Goal: Task Accomplishment & Management: Manage account settings

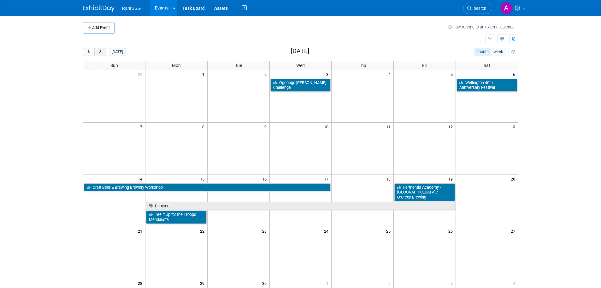
click at [100, 55] on button "next" at bounding box center [100, 52] width 12 height 8
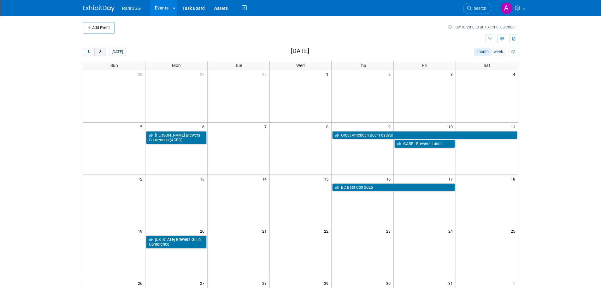
click at [100, 55] on button "next" at bounding box center [100, 52] width 12 height 8
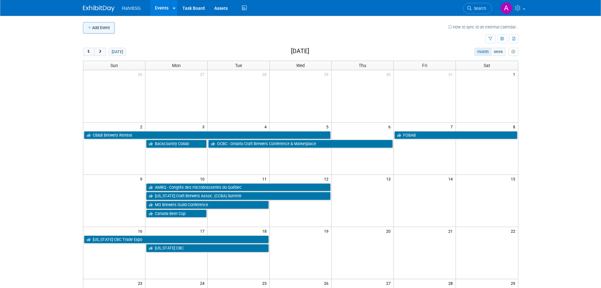
click at [98, 31] on button "Add Event" at bounding box center [99, 27] width 32 height 11
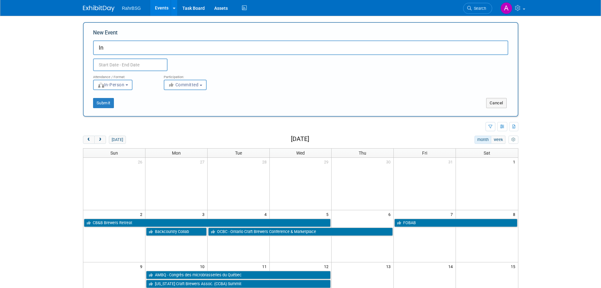
type input "I"
type input "IN Craft Brewers Conference"
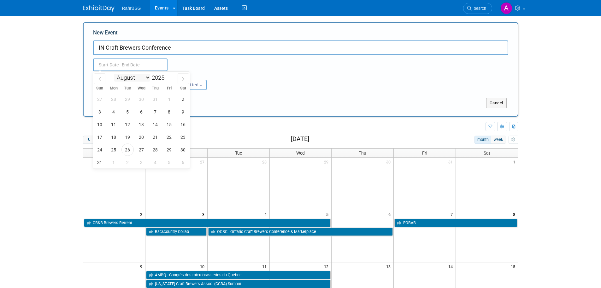
click at [140, 79] on select "January February March April May June July August September October November De…" at bounding box center [132, 78] width 36 height 8
select select "10"
click at [114, 74] on select "January February March April May June July August September October November De…" at bounding box center [132, 78] width 36 height 8
click at [113, 121] on span "10" at bounding box center [114, 124] width 12 height 12
click at [127, 125] on span "11" at bounding box center [128, 124] width 12 height 12
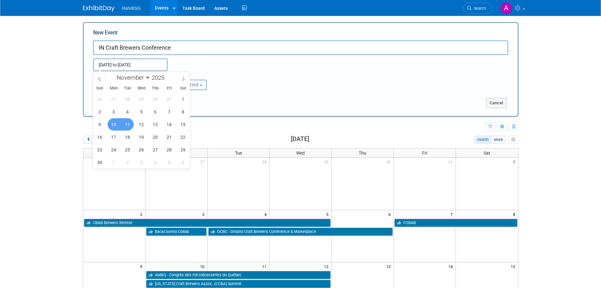
type input "[DATE] to [DATE]"
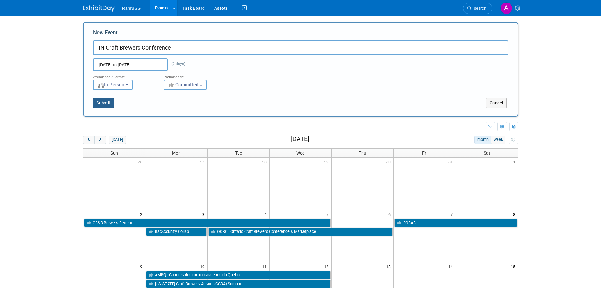
click at [99, 101] on button "Submit" at bounding box center [103, 103] width 21 height 10
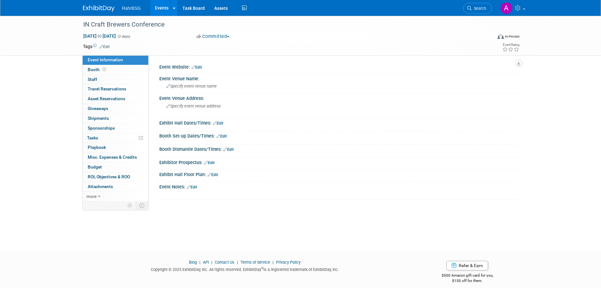
click at [202, 67] on link "Edit" at bounding box center [197, 67] width 10 height 4
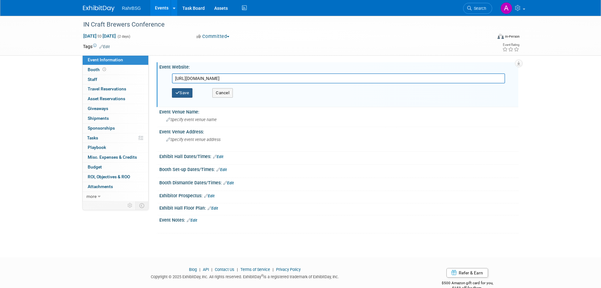
type input "https://drinkin.beer/event/incbc/"
click at [181, 90] on button "Save" at bounding box center [182, 92] width 21 height 9
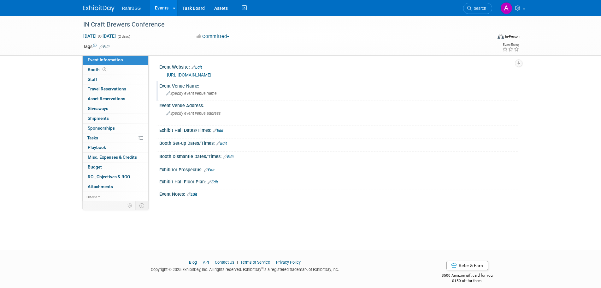
click at [207, 95] on span "Specify event venue name" at bounding box center [191, 93] width 51 height 5
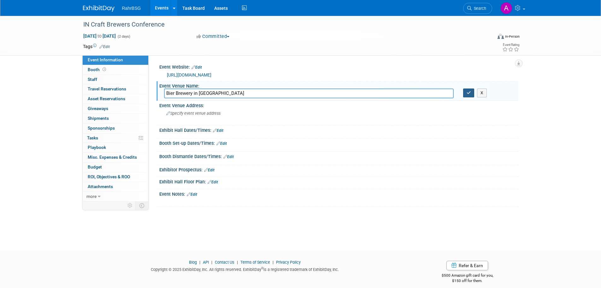
type input "Bier Brewery in Noblesville"
drag, startPoint x: 468, startPoint y: 93, endPoint x: 473, endPoint y: 93, distance: 5.7
click at [468, 93] on icon "button" at bounding box center [469, 93] width 4 height 4
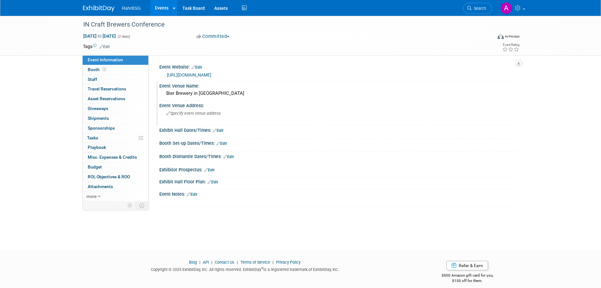
click at [212, 115] on span "Specify event venue address" at bounding box center [193, 113] width 54 height 5
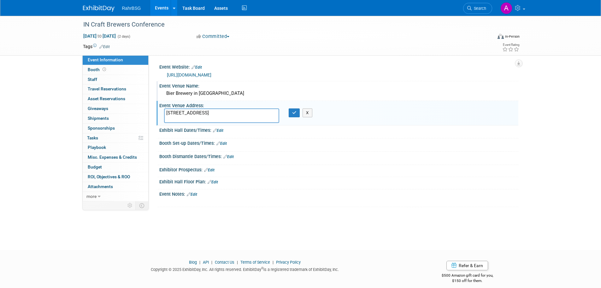
type textarea "1618 South 10th St, Noblesville IN"
click at [298, 114] on button "button" at bounding box center [294, 112] width 11 height 9
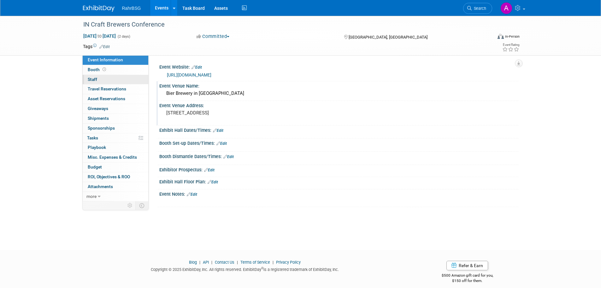
click at [92, 75] on link "0 Staff 0" at bounding box center [116, 79] width 66 height 9
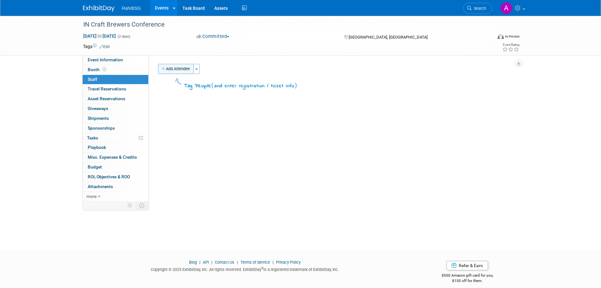
click at [173, 67] on button "Add Attendee" at bounding box center [176, 69] width 36 height 10
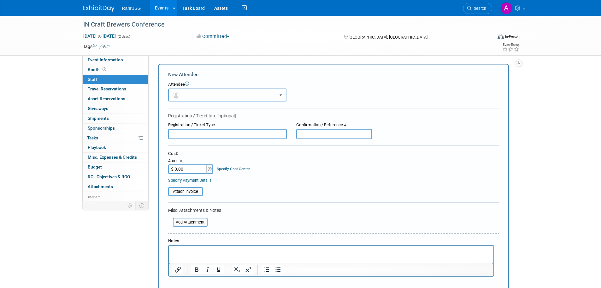
click at [223, 93] on button "button" at bounding box center [227, 94] width 118 height 13
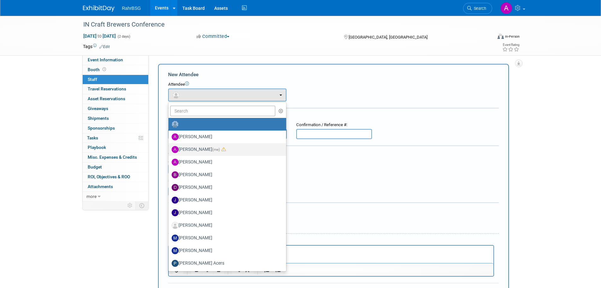
click at [208, 149] on label "Ashley Grotewold (me)" at bounding box center [226, 149] width 108 height 10
click at [170, 149] on input "Ashley Grotewold (me)" at bounding box center [167, 148] width 4 height 4
select select "8d7bfa72-48f6-4742-9252-1a421e7074c1"
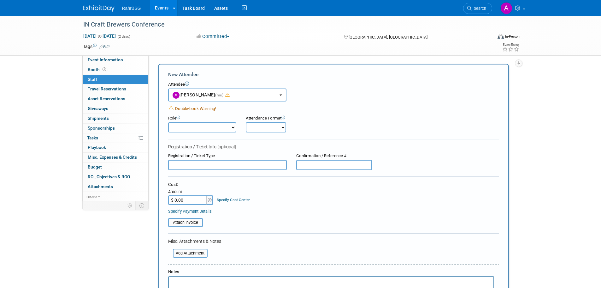
click at [204, 109] on span "Double-book Warning!" at bounding box center [195, 108] width 41 height 5
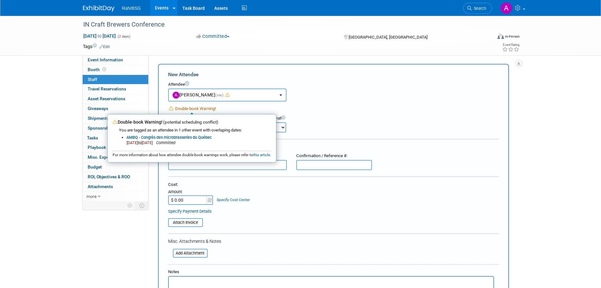
click at [396, 109] on div "Double-book Warning! Double-book Warning! (potential scheduling conflict) You a…" at bounding box center [333, 108] width 331 height 7
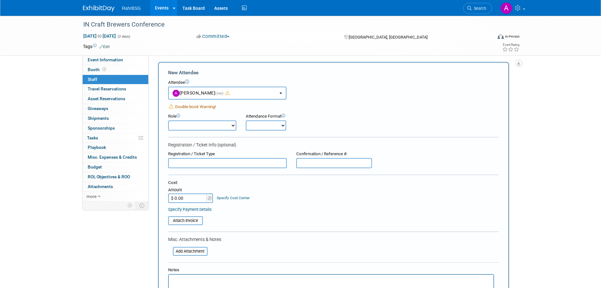
scroll to position [126, 0]
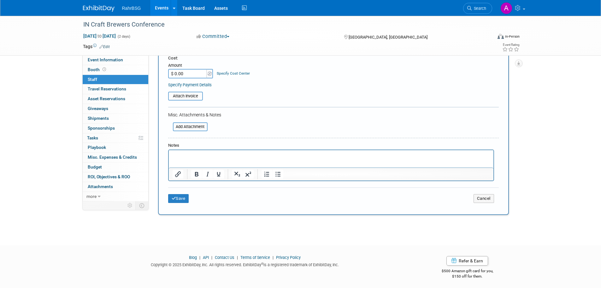
click at [221, 159] on html at bounding box center [331, 154] width 325 height 9
drag, startPoint x: 181, startPoint y: 197, endPoint x: 178, endPoint y: 197, distance: 3.5
click at [177, 197] on button "Save" at bounding box center [178, 198] width 21 height 9
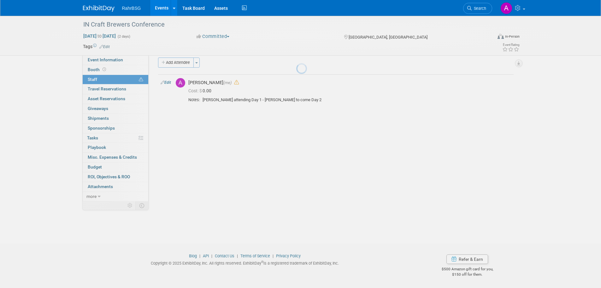
scroll to position [6, 0]
